Goal: Task Accomplishment & Management: Use online tool/utility

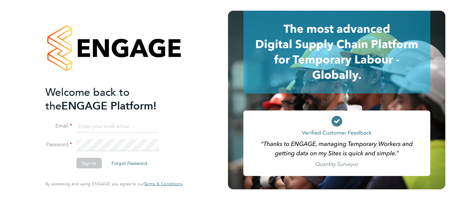
type input "[EMAIL_ADDRESS][DOMAIN_NAME]"
click at [97, 162] on button "Sign In" at bounding box center [88, 163] width 25 height 11
click at [95, 163] on div "Sorry, we are having problems connecting to our services." at bounding box center [114, 100] width 228 height 200
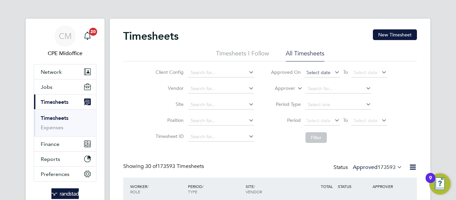
click at [311, 72] on span "Select date" at bounding box center [319, 72] width 24 height 6
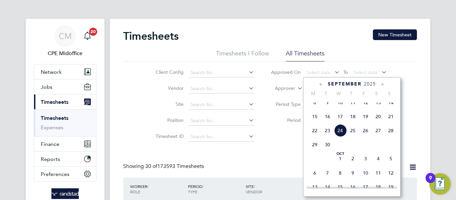
click at [367, 123] on span "19" at bounding box center [365, 116] width 13 height 13
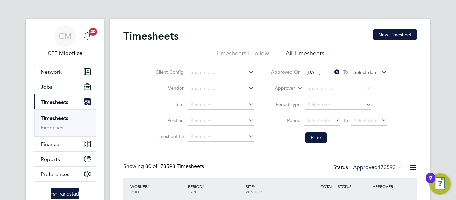
click at [358, 70] on span "Select date" at bounding box center [366, 72] width 24 height 6
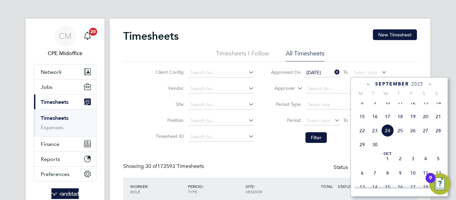
click at [374, 137] on span "23" at bounding box center [375, 130] width 13 height 13
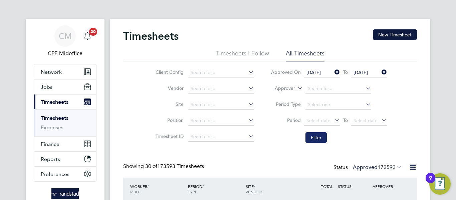
click at [321, 136] on button "Filter" at bounding box center [316, 137] width 21 height 11
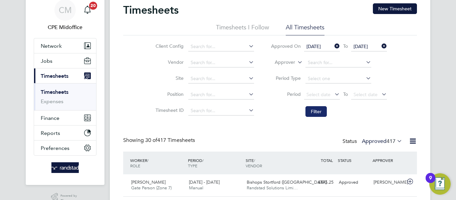
click at [316, 114] on button "Filter" at bounding box center [316, 111] width 21 height 11
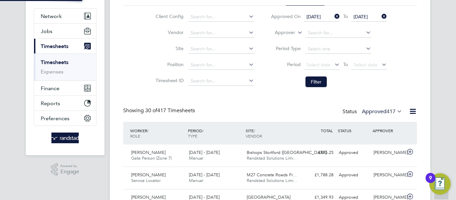
click at [412, 111] on icon at bounding box center [413, 111] width 8 height 8
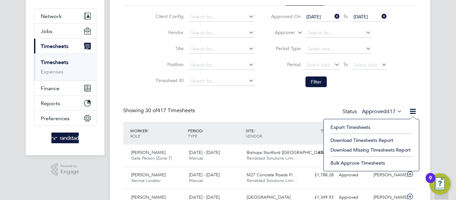
click at [371, 138] on li "Download Timesheets Report" at bounding box center [371, 140] width 89 height 9
